Goal: Information Seeking & Learning: Learn about a topic

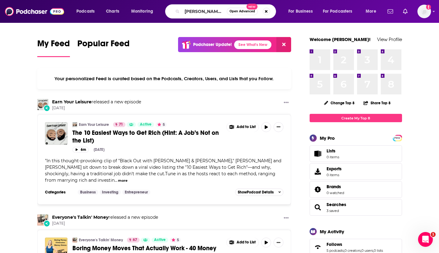
type input "[PERSON_NAME] show"
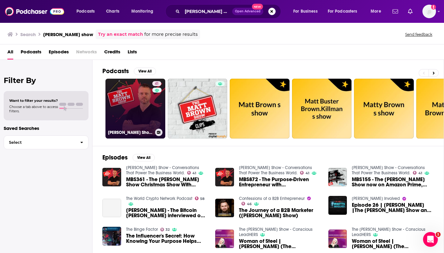
click at [136, 111] on link "41 [PERSON_NAME] Show - Conversations That Power The Business World." at bounding box center [135, 109] width 60 height 60
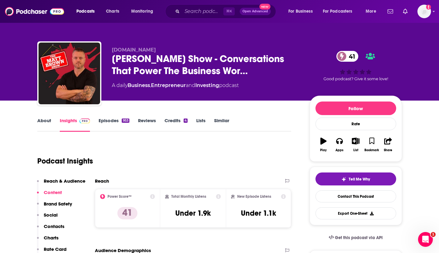
click at [111, 118] on link "Episodes 953" at bounding box center [114, 124] width 31 height 14
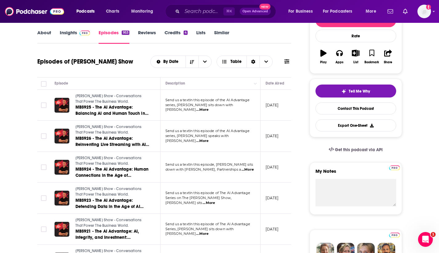
scroll to position [124, 0]
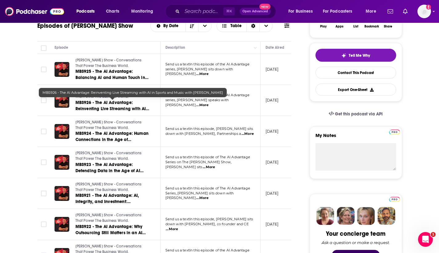
click at [120, 101] on span "MBS926 - The AI Advantage: Reinventing Live Streaming with AI in Sports and Mus…" at bounding box center [113, 112] width 74 height 24
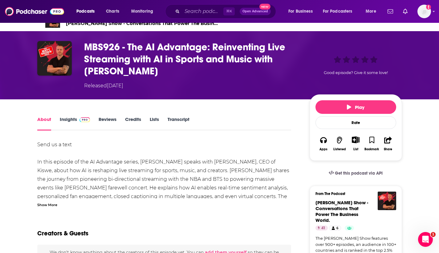
scroll to position [20, 0]
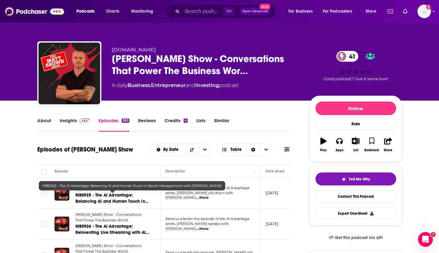
click at [126, 193] on span "MBS925 - The AI Advantage: Balancing AI and Human Touch in Sports Management wi…" at bounding box center [112, 204] width 73 height 24
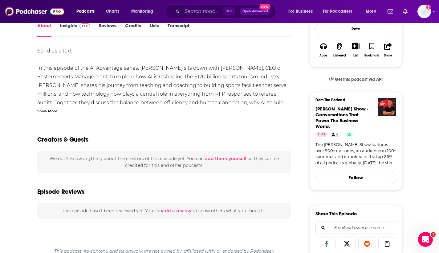
scroll to position [37, 0]
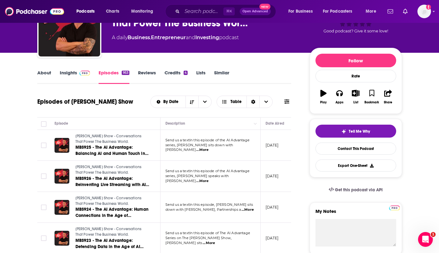
scroll to position [56, 0]
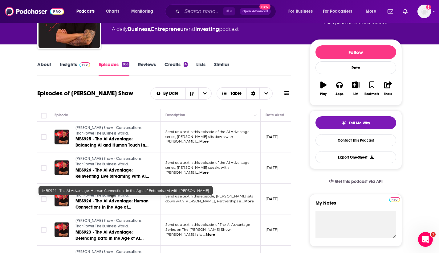
click at [109, 202] on span "MBS924 - The AI Advantage: Human Connections in the Age of Enterprise AI with […" at bounding box center [112, 207] width 73 height 18
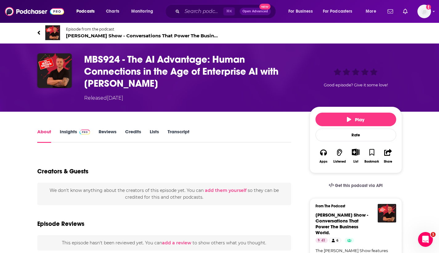
scroll to position [87, 0]
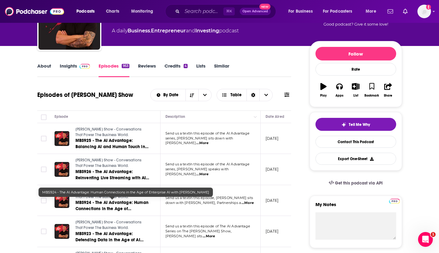
scroll to position [104, 0]
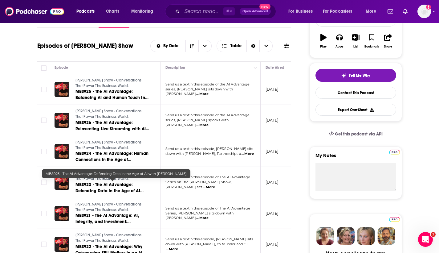
click at [113, 187] on span "MBS923 - The AI Advantage: Defending Data in the Age of AI with [PERSON_NAME]" at bounding box center [110, 191] width 68 height 18
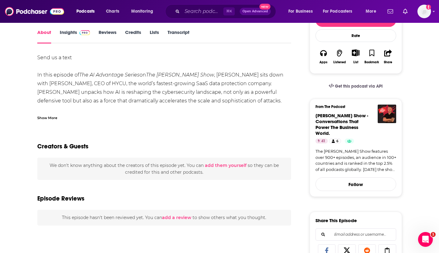
scroll to position [88, 0]
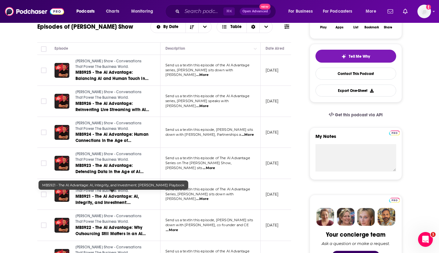
scroll to position [155, 0]
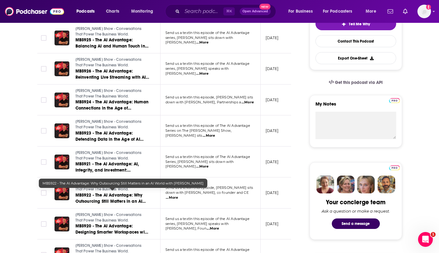
click at [113, 195] on link "MBS922 - The AI Advantage: Why Outsourcing Still Matters in an AI World with [P…" at bounding box center [113, 198] width 74 height 12
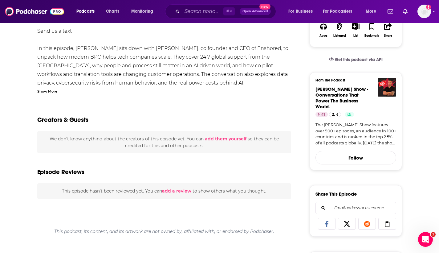
scroll to position [92, 0]
